Goal: Task Accomplishment & Management: Complete application form

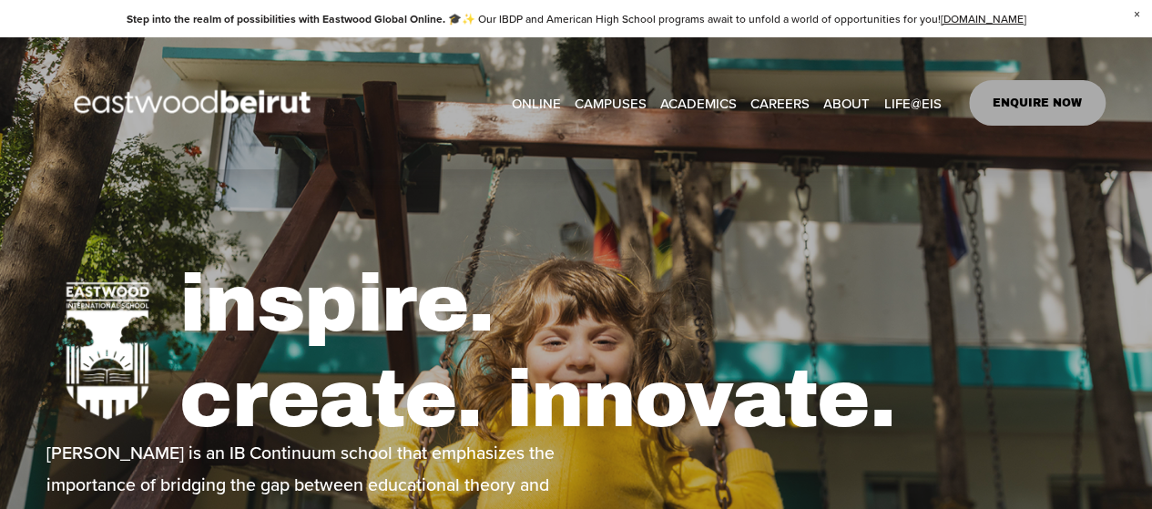
type input "****"
click at [1005, 108] on link "ENQUIRE NOW" at bounding box center [1037, 103] width 137 height 46
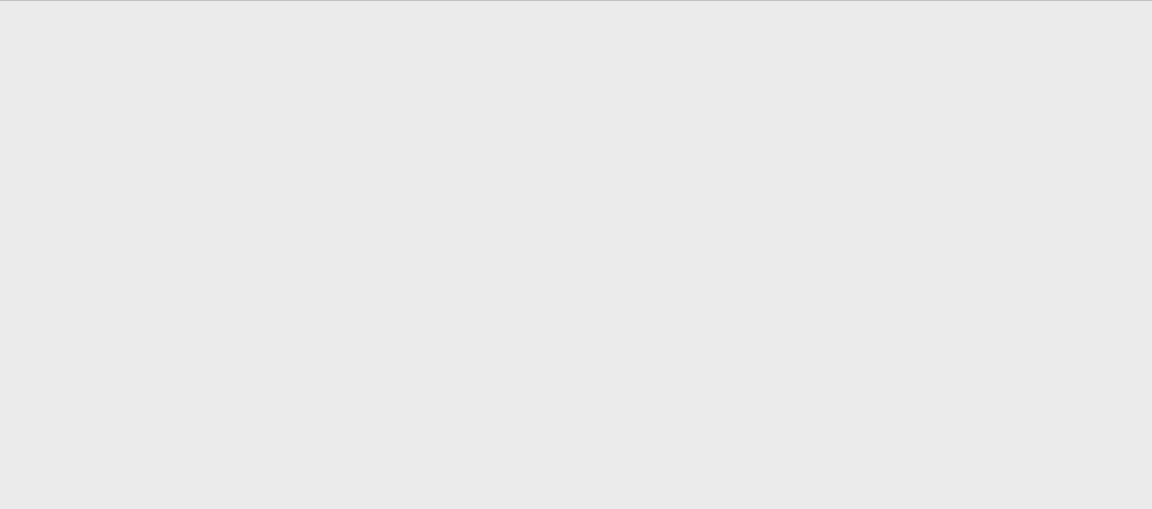
scroll to position [819, 0]
